Goal: Task Accomplishment & Management: Manage account settings

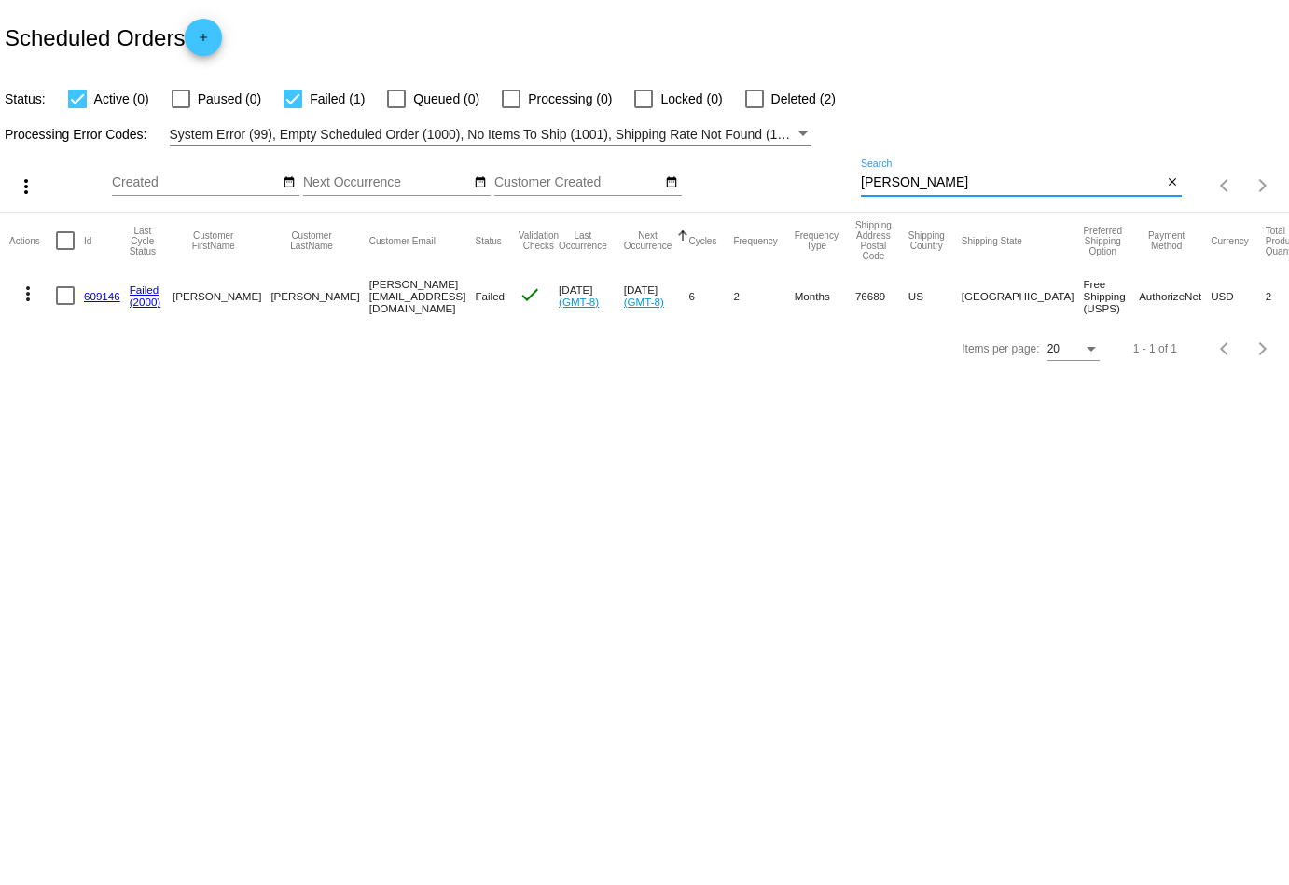
drag, startPoint x: 871, startPoint y: 178, endPoint x: 787, endPoint y: 178, distance: 83.9
click at [787, 178] on div "more_vert Sep Jan Feb Mar [DATE]" at bounding box center [644, 179] width 1289 height 66
paste input "[EMAIL_ADDRESS][DOMAIN_NAME]"
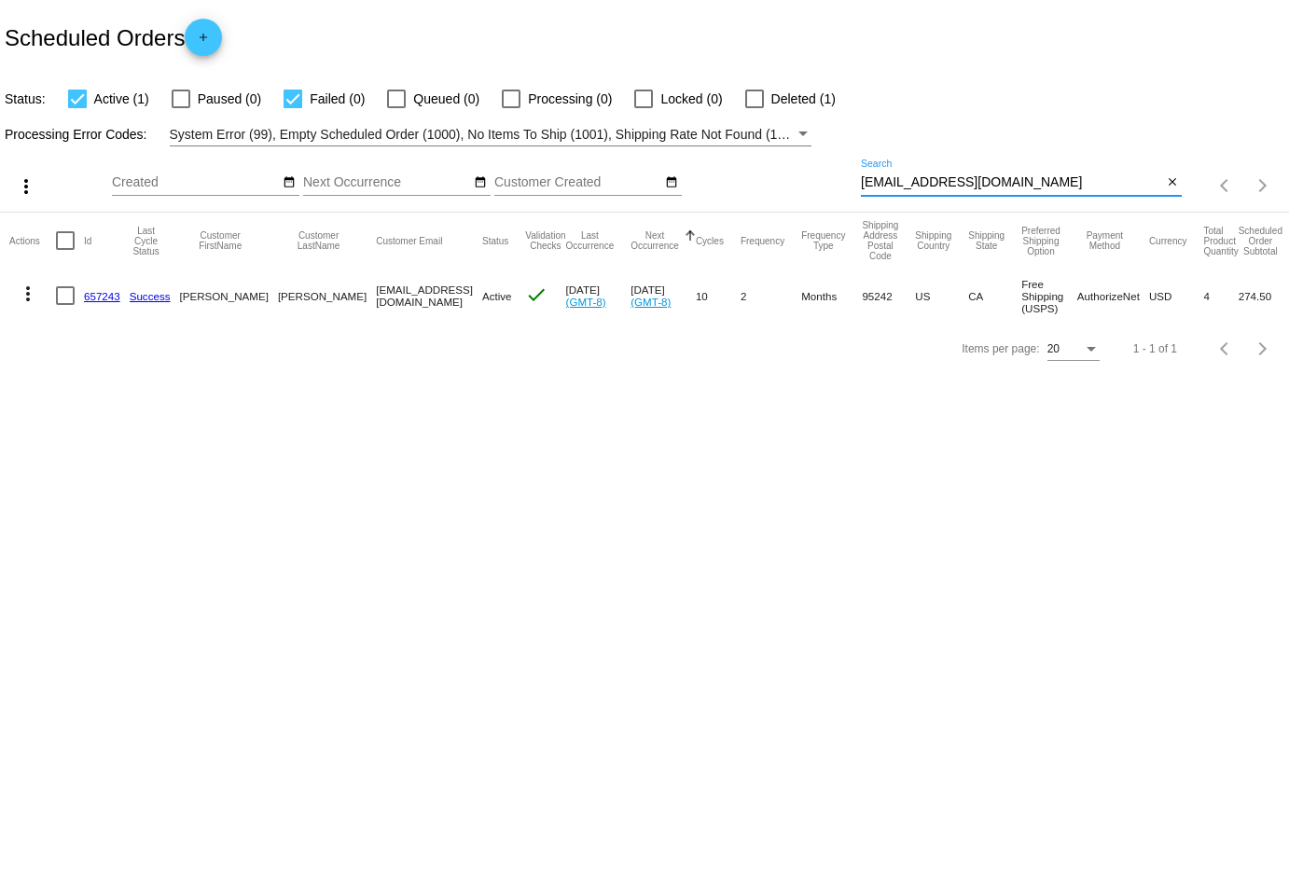
type input "[EMAIL_ADDRESS][DOMAIN_NAME]"
click at [27, 285] on mat-icon "more_vert" at bounding box center [28, 294] width 22 height 22
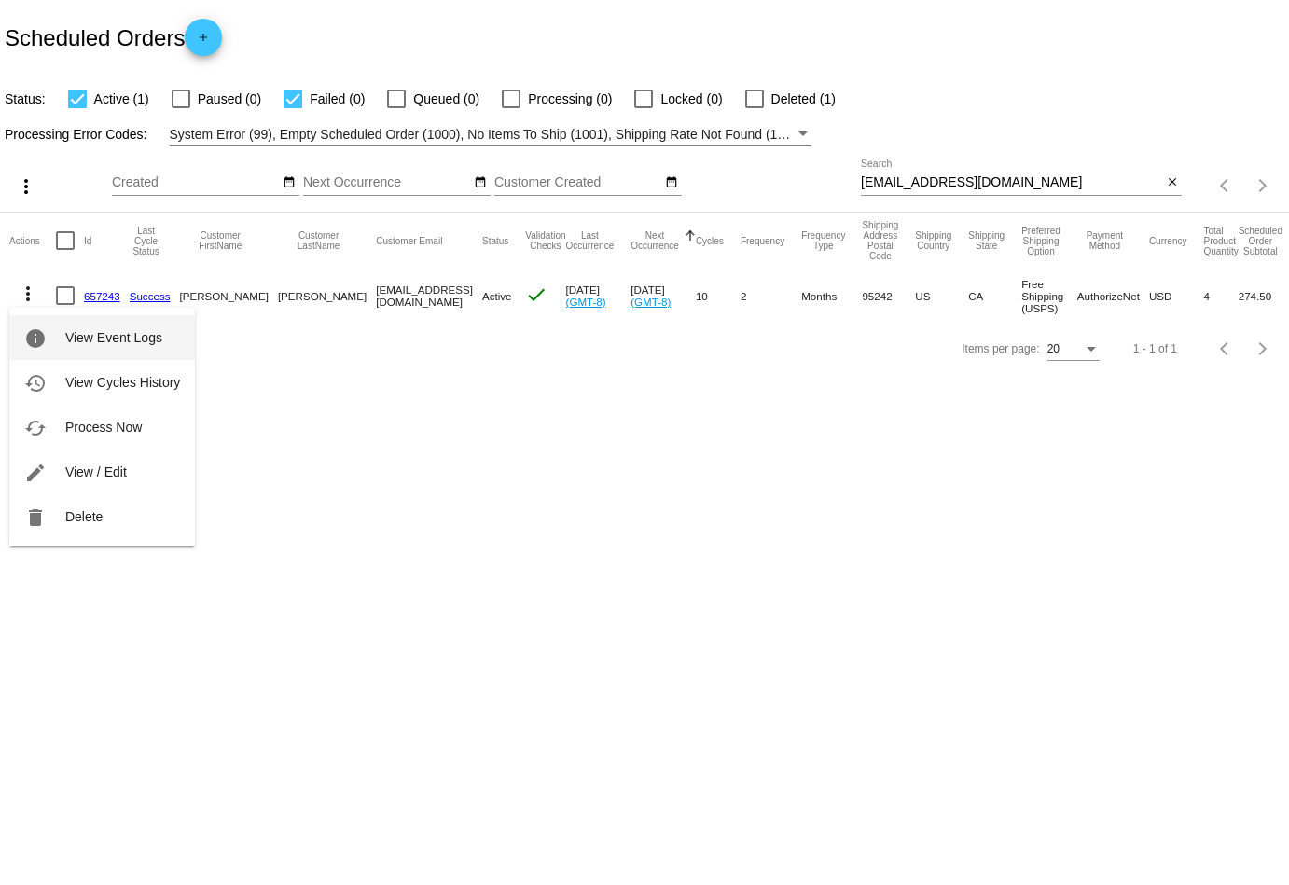
click at [98, 342] on span "View Event Logs" at bounding box center [113, 337] width 97 height 15
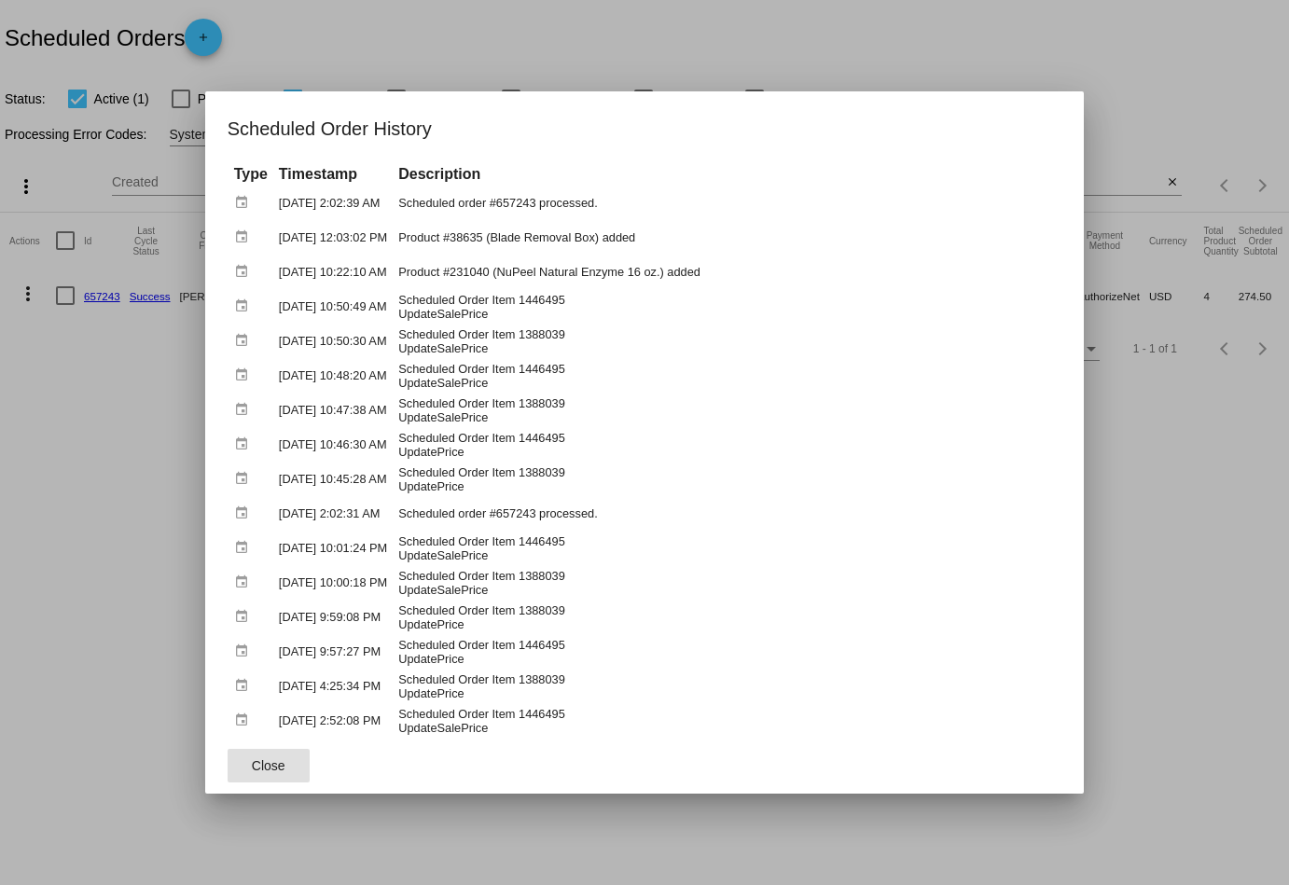
click at [252, 759] on span "Close" at bounding box center [269, 765] width 34 height 15
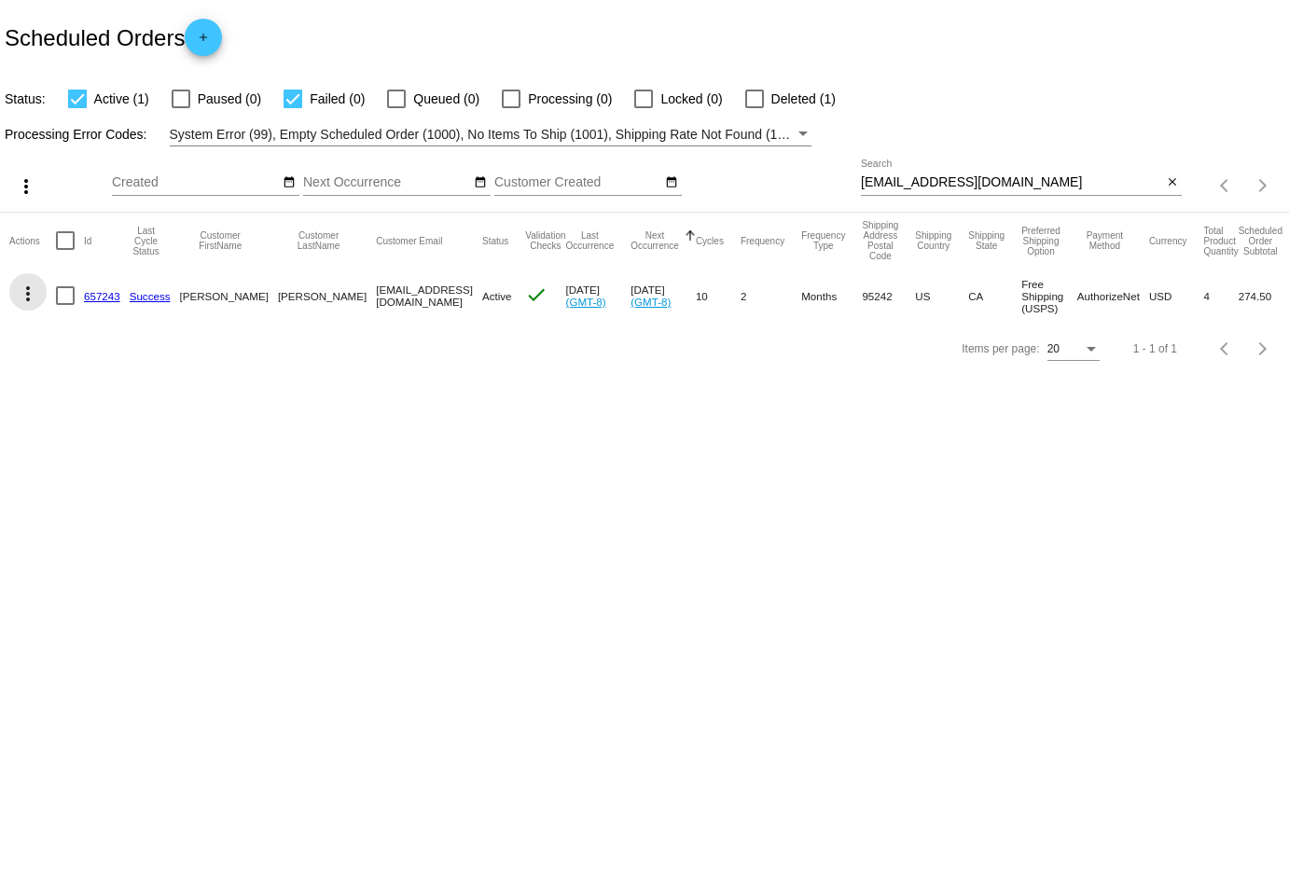
click at [39, 298] on button "more_vert" at bounding box center [27, 291] width 37 height 37
click at [90, 474] on span "View / Edit" at bounding box center [96, 471] width 62 height 15
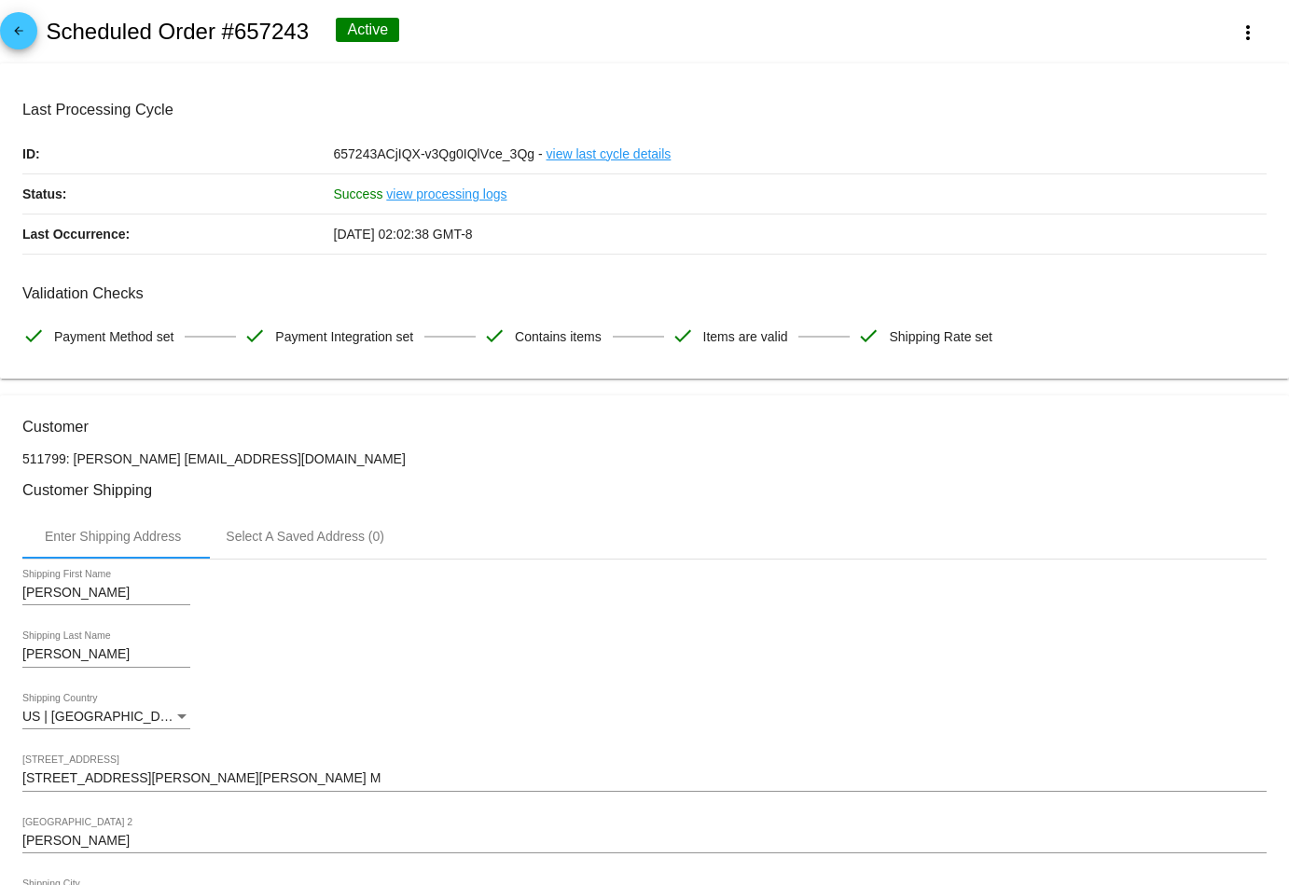
click at [13, 40] on mat-icon "arrow_back" at bounding box center [18, 35] width 22 height 22
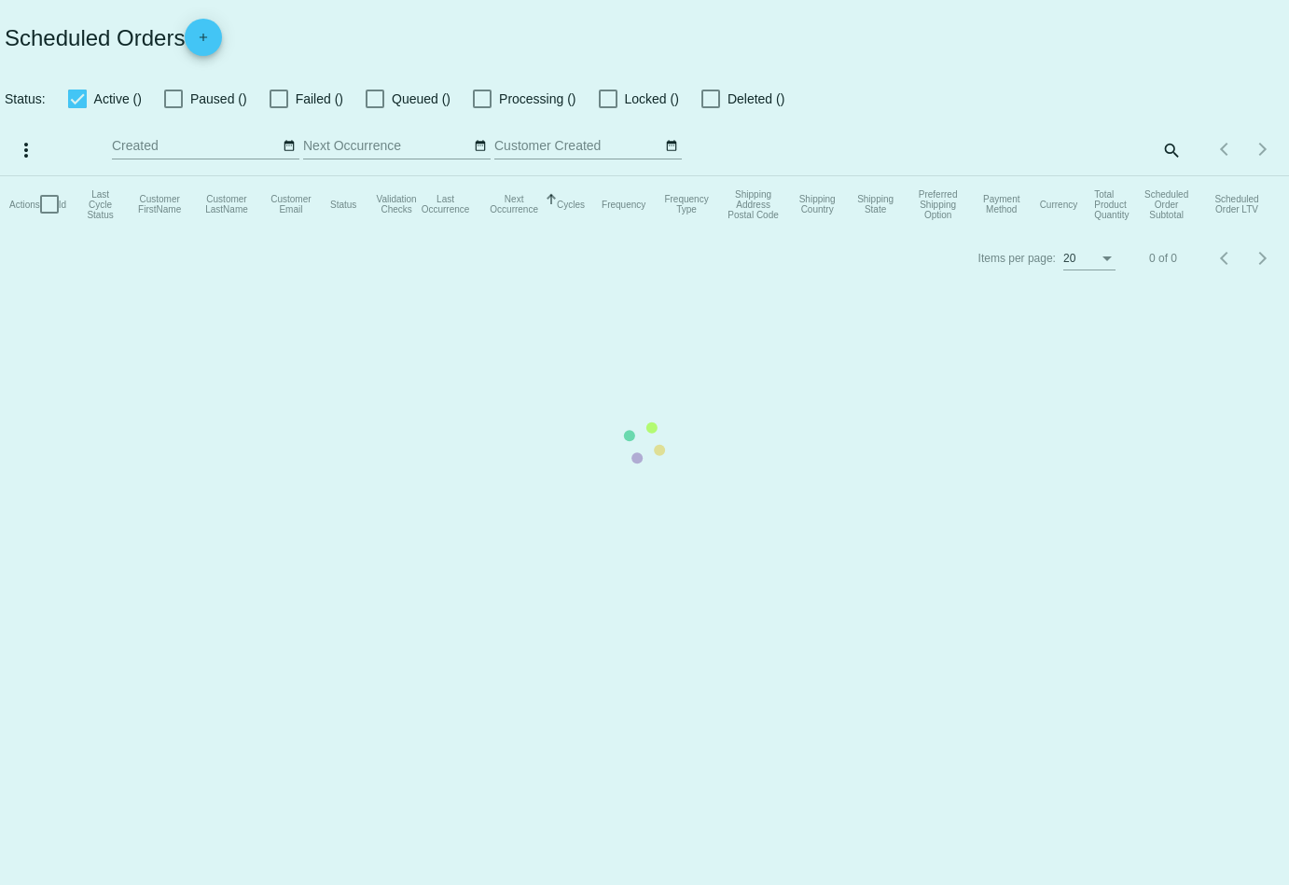
checkbox input "true"
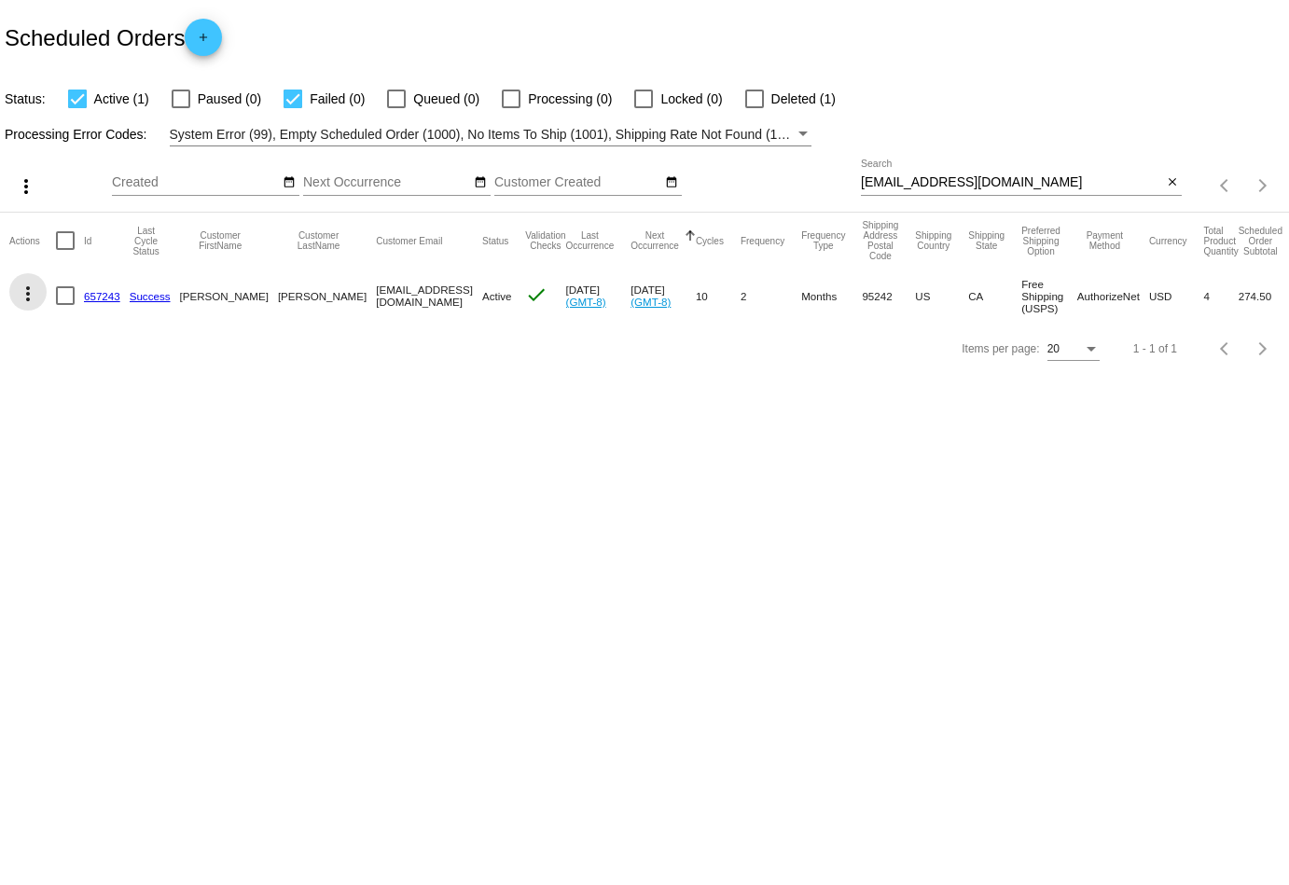
click at [29, 292] on mat-icon "more_vert" at bounding box center [28, 294] width 22 height 22
click at [105, 339] on span "View Event Logs" at bounding box center [113, 337] width 97 height 15
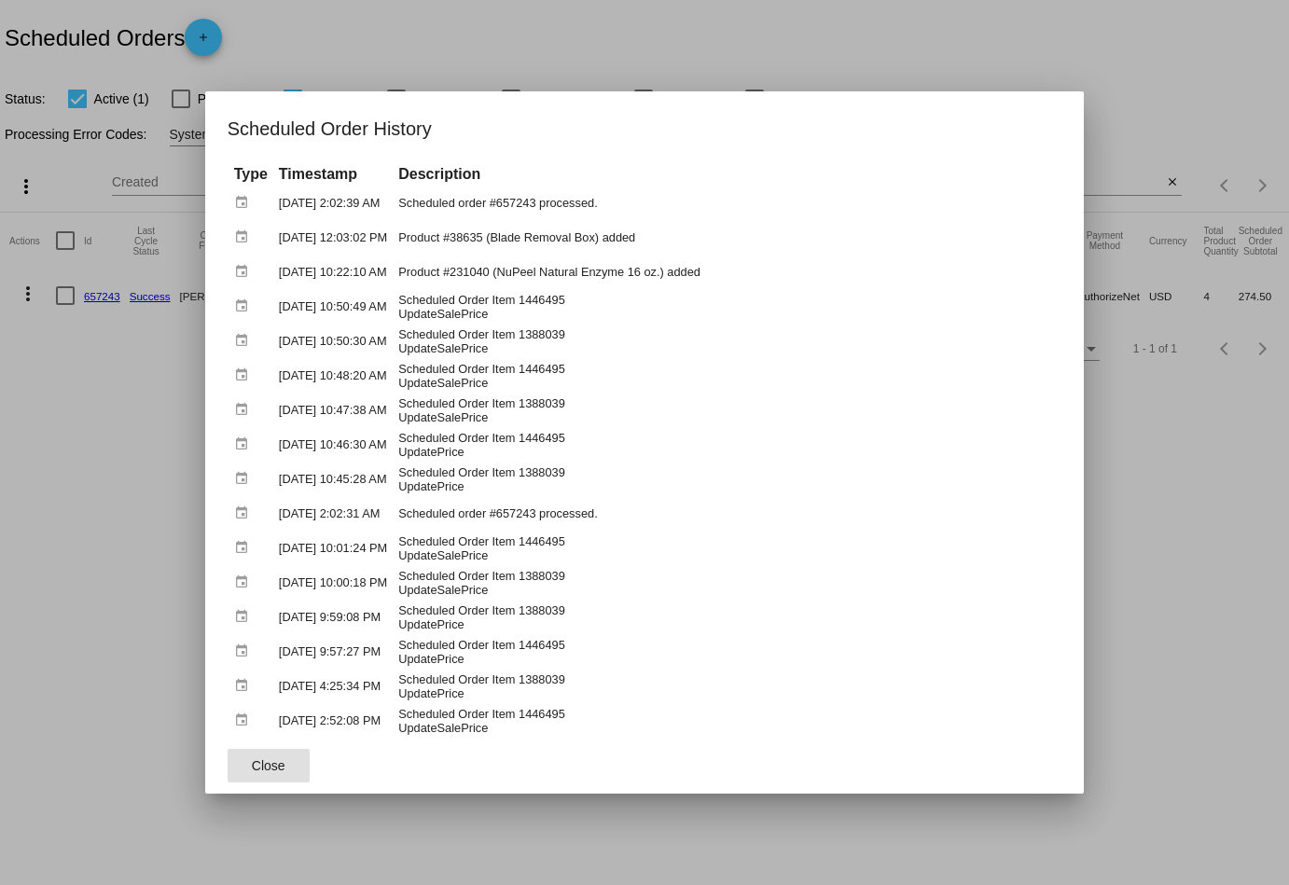
click at [279, 766] on button "Close" at bounding box center [269, 766] width 82 height 34
